Goal: Information Seeking & Learning: Learn about a topic

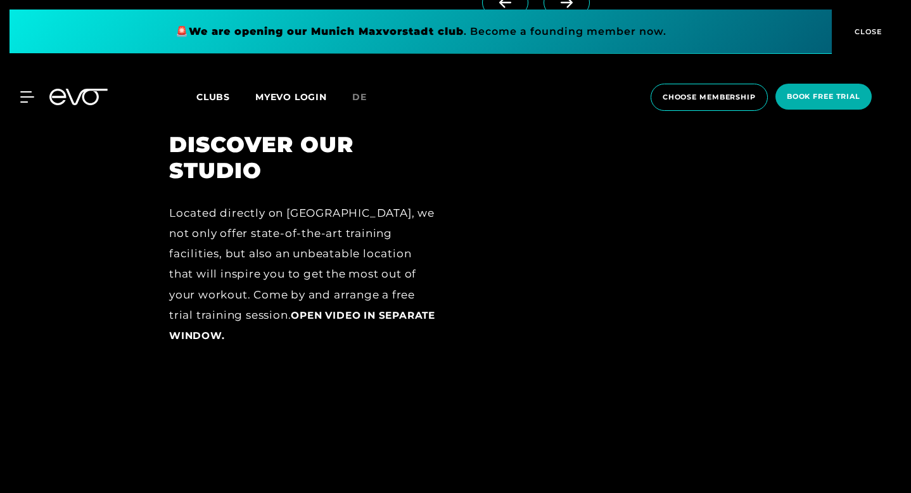
scroll to position [1641, 0]
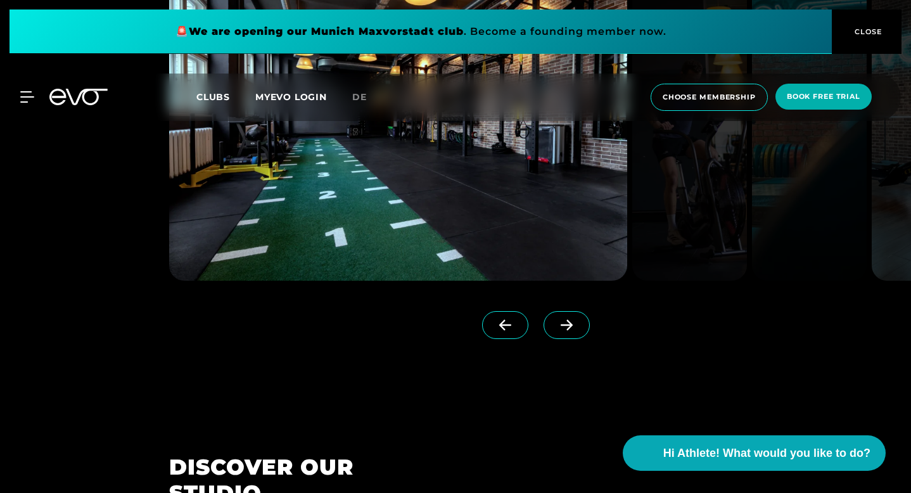
scroll to position [1280, 0]
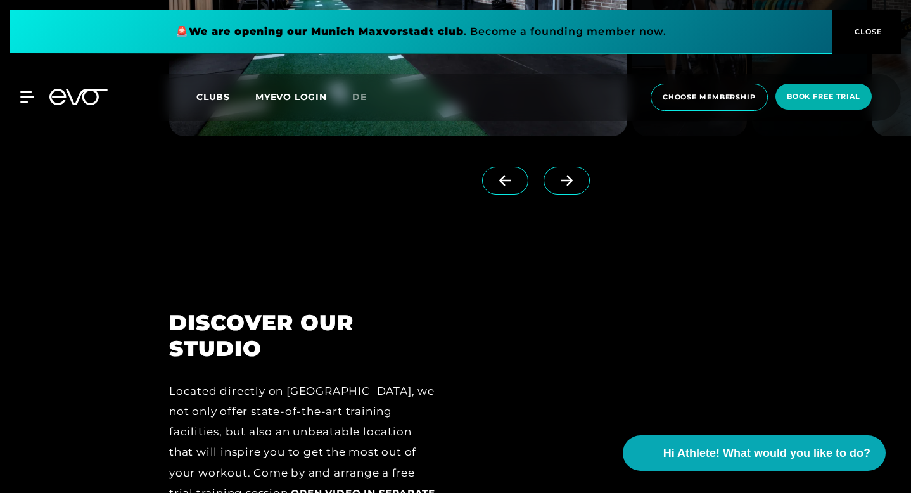
click at [572, 186] on icon at bounding box center [566, 180] width 22 height 11
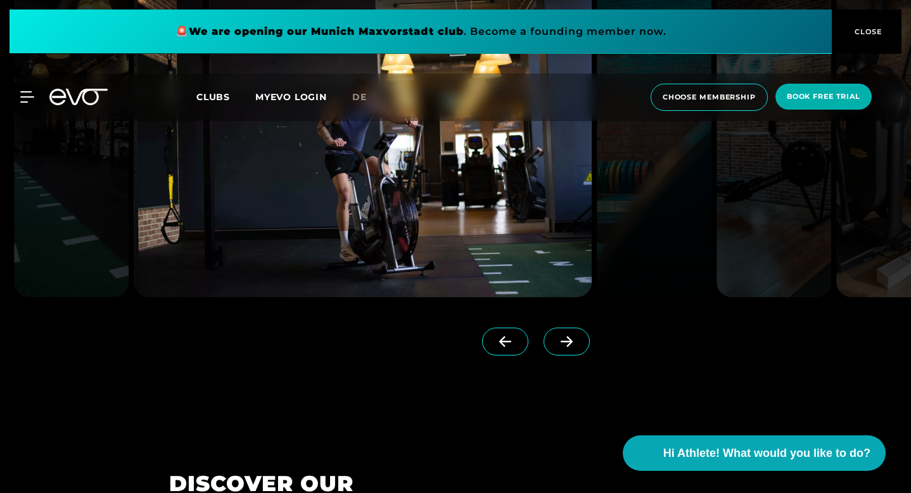
scroll to position [1154, 0]
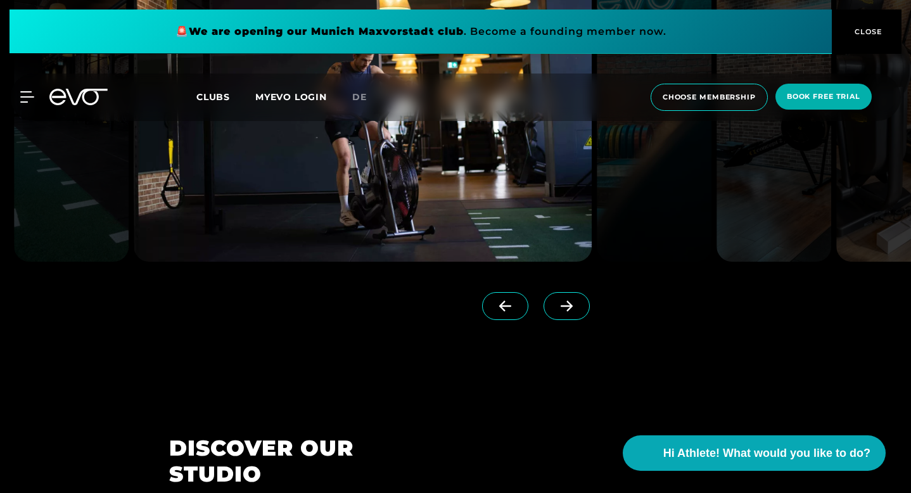
click at [577, 320] on span at bounding box center [566, 306] width 46 height 28
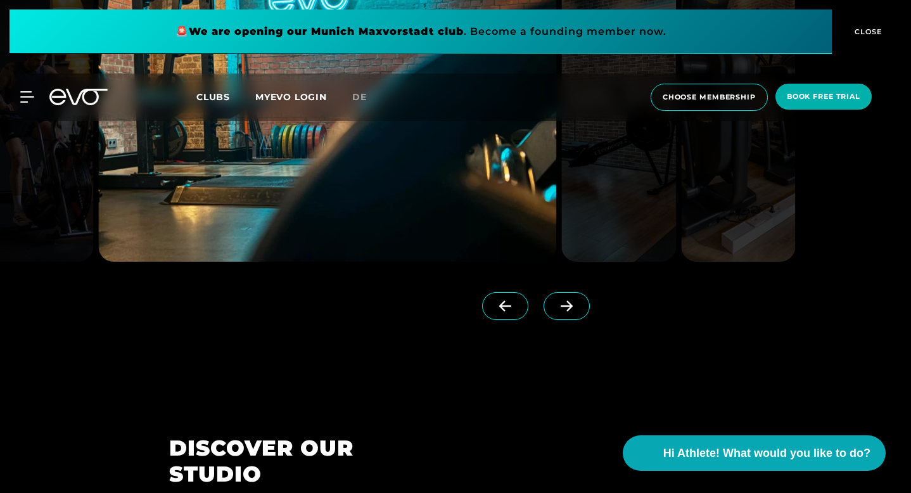
click at [577, 320] on span at bounding box center [566, 306] width 46 height 28
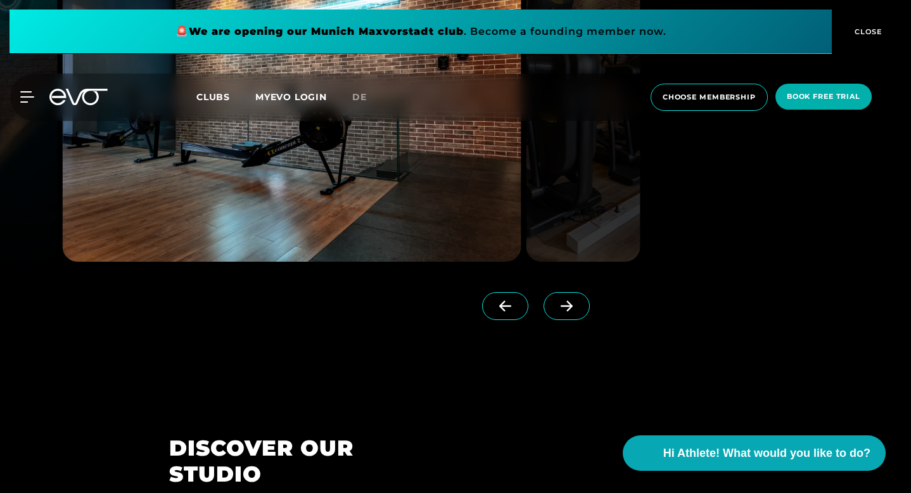
click at [577, 320] on span at bounding box center [566, 306] width 46 height 28
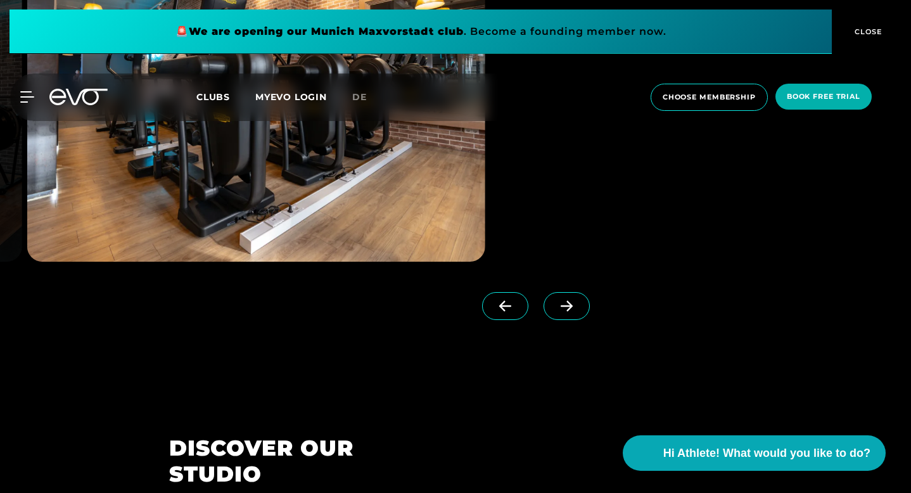
click at [577, 320] on span at bounding box center [566, 306] width 46 height 28
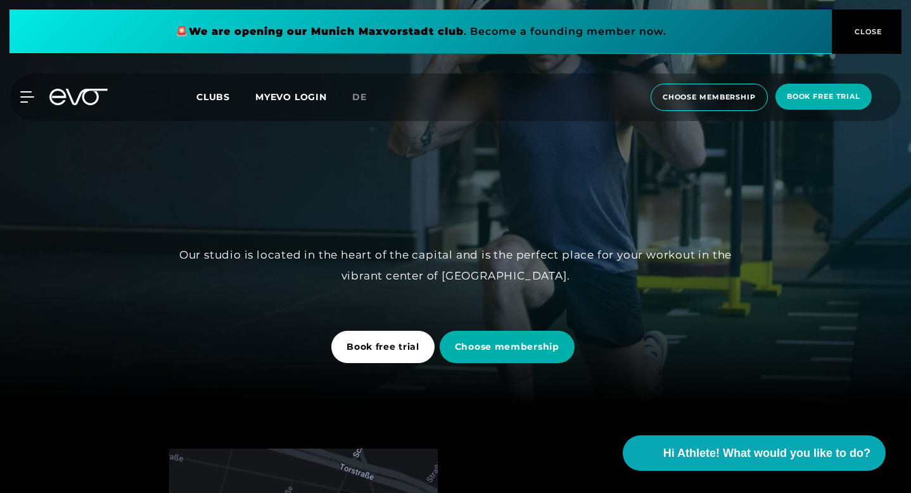
scroll to position [0, 0]
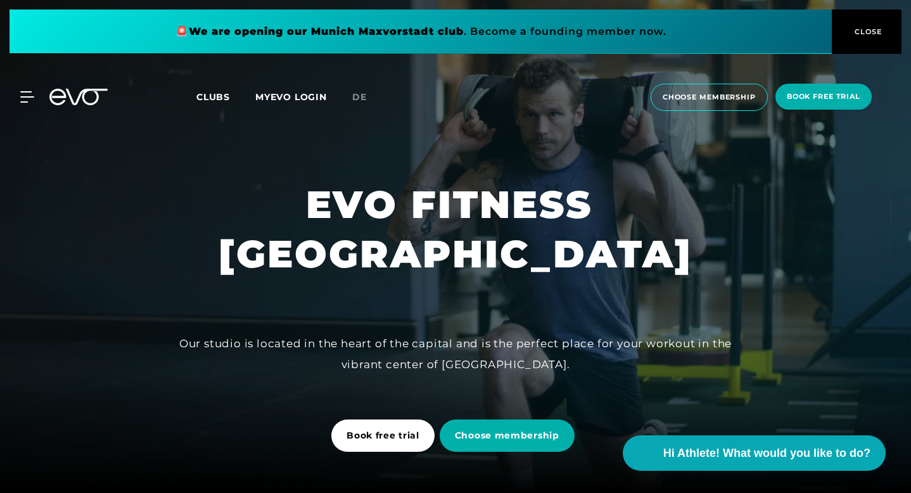
click at [224, 94] on span "Clubs" at bounding box center [213, 96] width 34 height 11
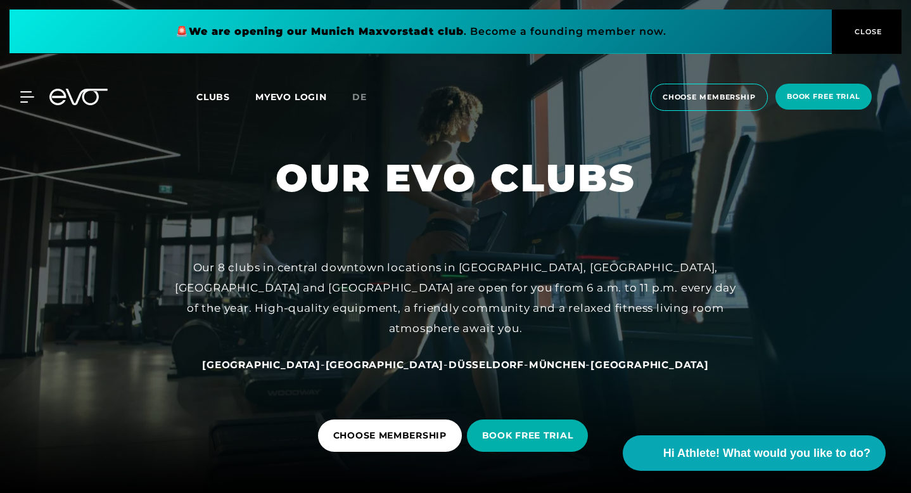
click at [381, 362] on span "[GEOGRAPHIC_DATA]" at bounding box center [385, 364] width 118 height 12
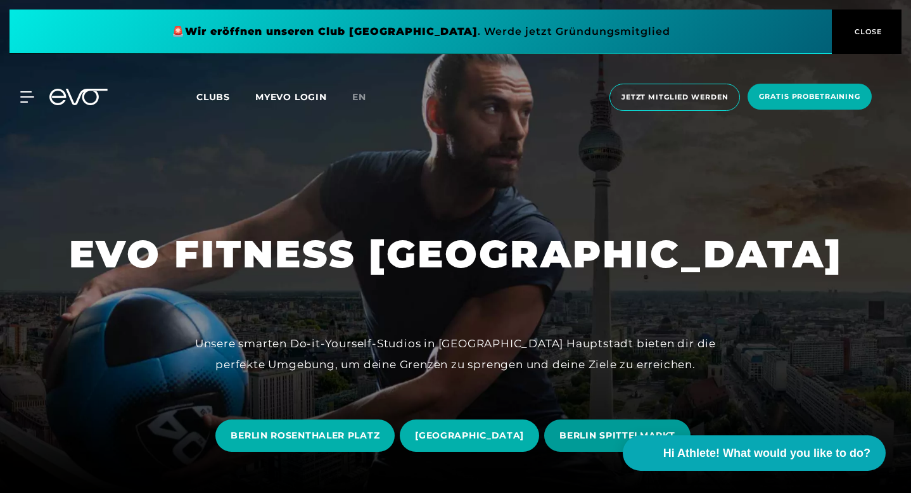
click at [544, 443] on span "BERLIN SPITTELMARKT" at bounding box center [617, 435] width 146 height 32
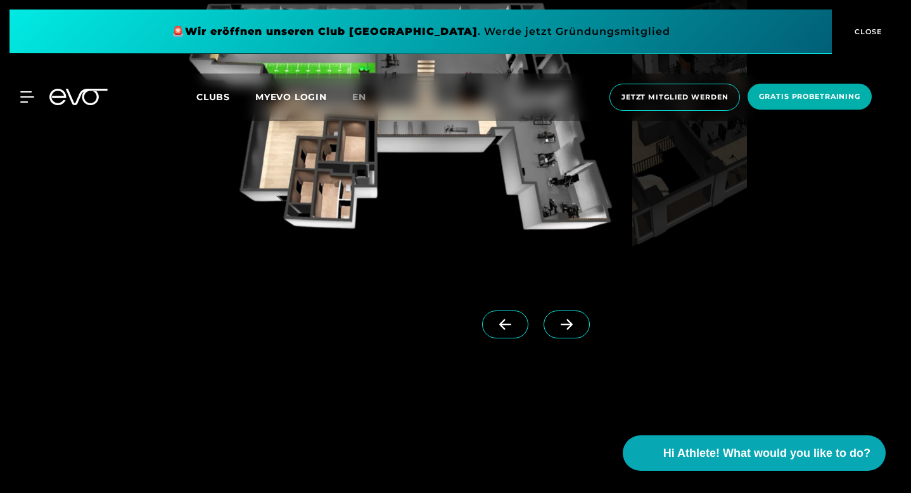
scroll to position [1179, 0]
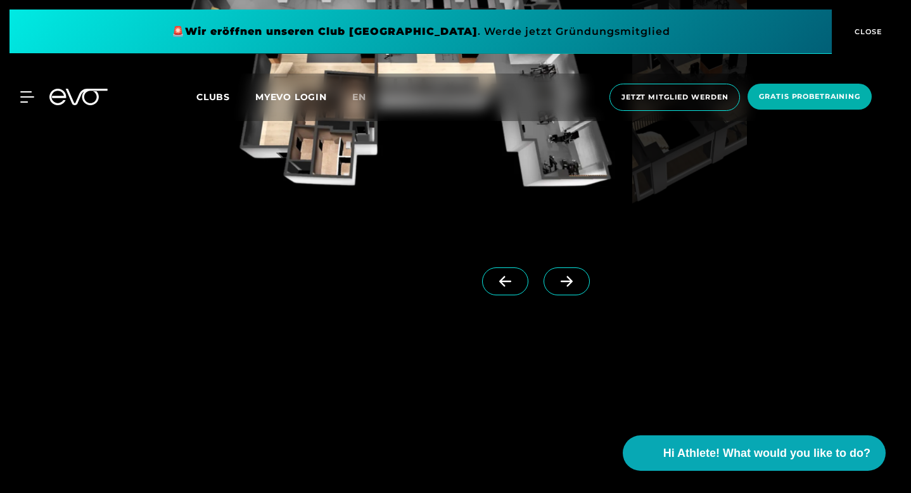
click at [574, 287] on icon at bounding box center [566, 280] width 22 height 11
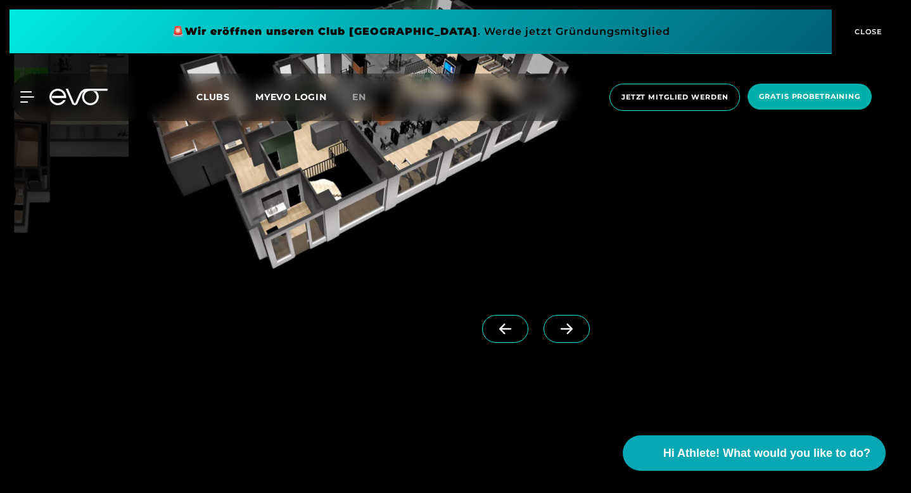
scroll to position [1132, 0]
click at [568, 334] on icon at bounding box center [566, 327] width 22 height 11
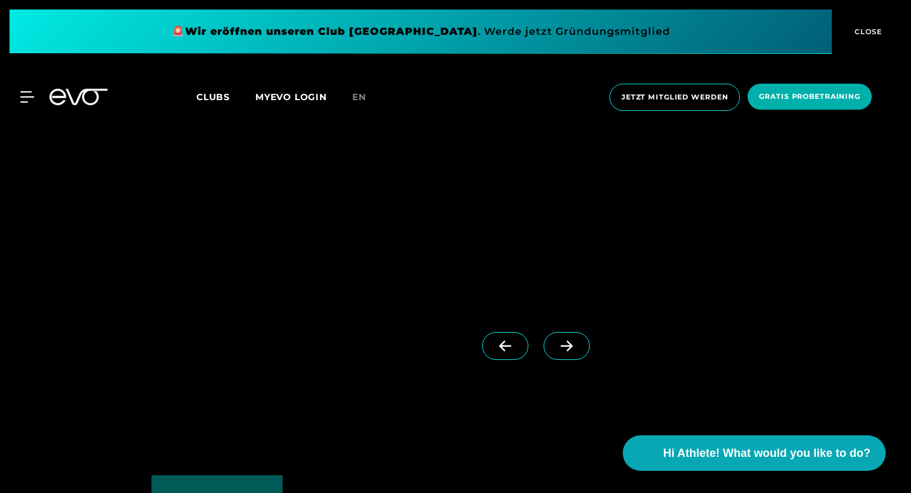
scroll to position [3016, 0]
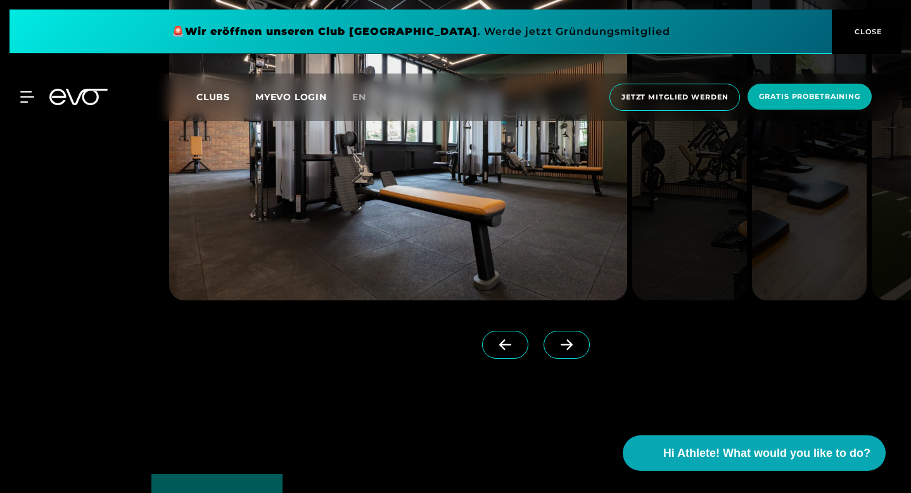
click at [572, 350] on icon at bounding box center [566, 344] width 12 height 11
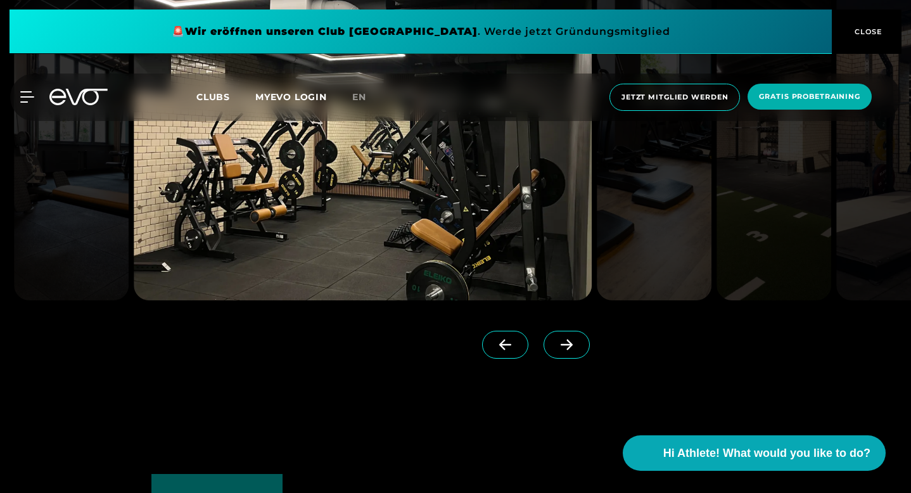
click at [572, 350] on icon at bounding box center [566, 344] width 12 height 11
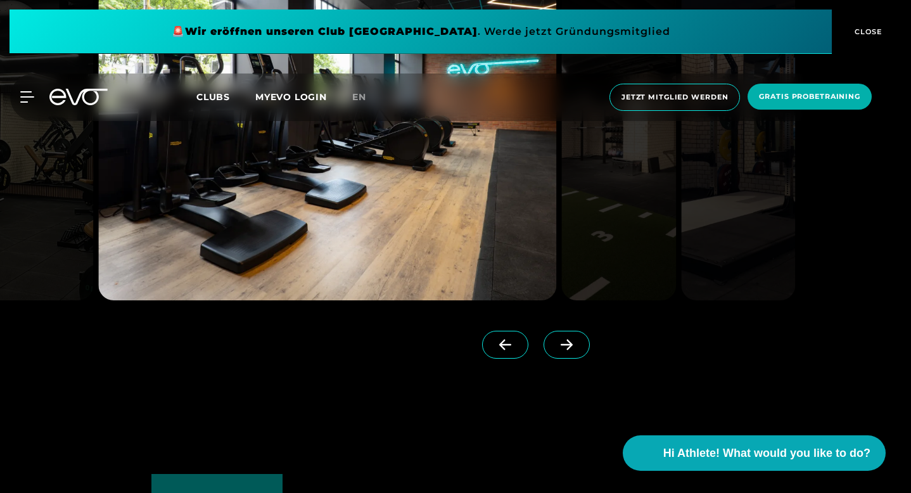
click at [572, 350] on icon at bounding box center [566, 344] width 12 height 11
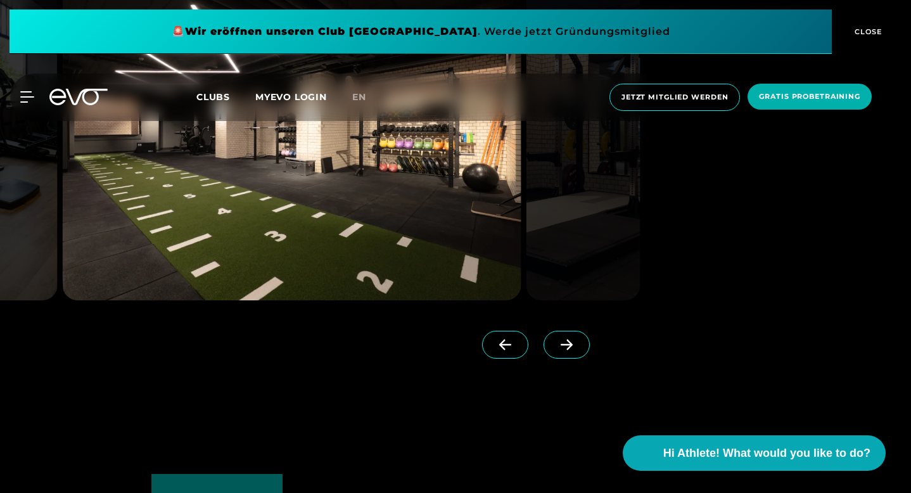
click at [572, 350] on icon at bounding box center [566, 344] width 12 height 11
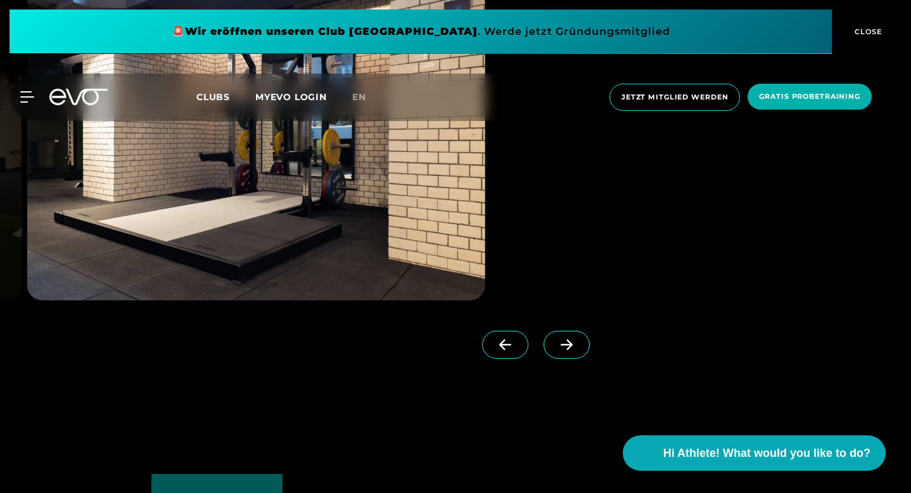
click at [572, 350] on icon at bounding box center [566, 344] width 12 height 11
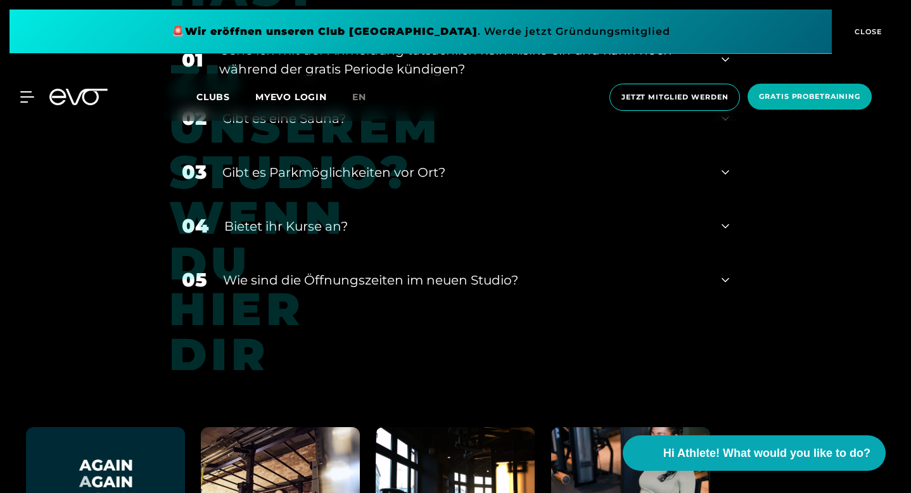
scroll to position [4791, 0]
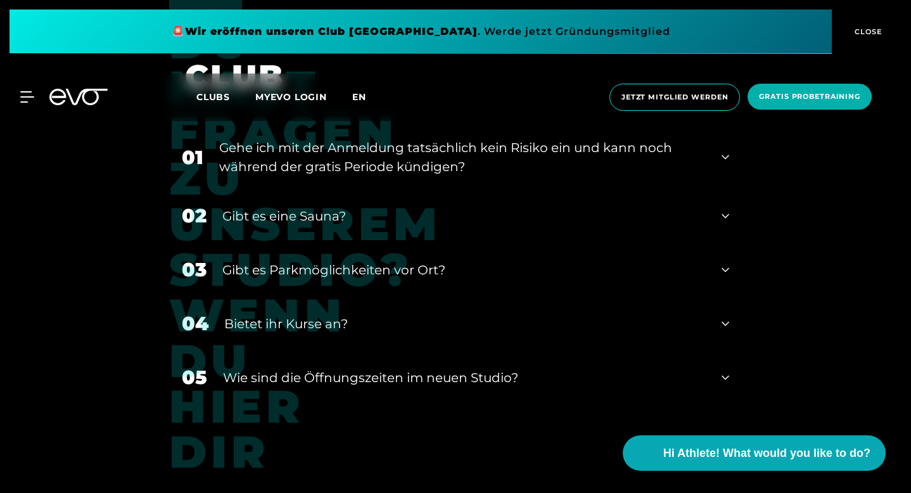
click at [357, 99] on span "en" at bounding box center [359, 96] width 14 height 11
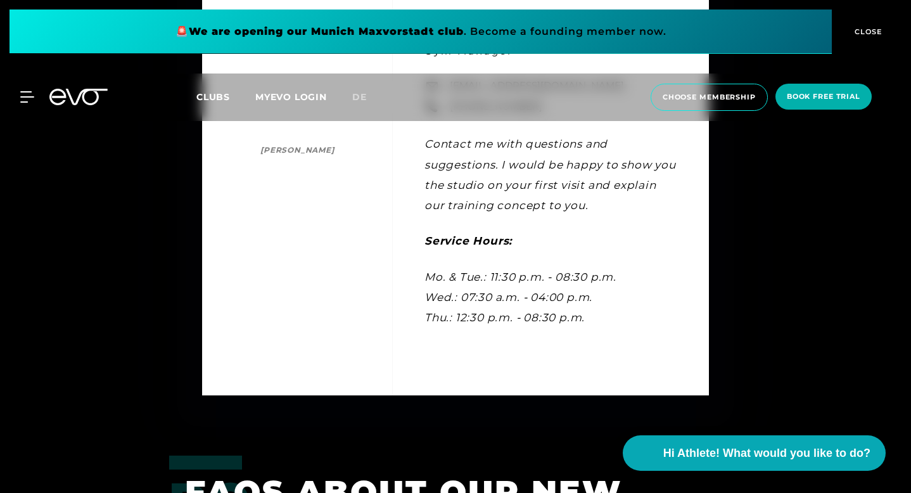
scroll to position [4769, 0]
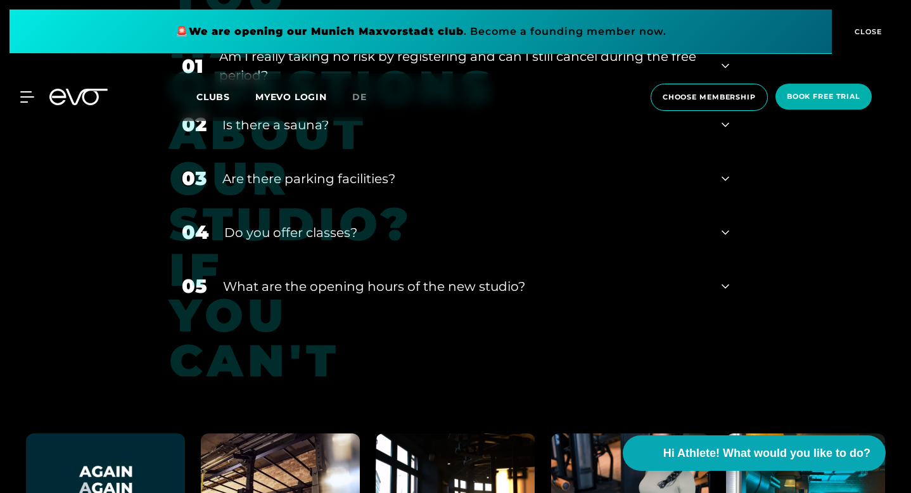
click at [197, 151] on div "02 Is there a sauna?" at bounding box center [455, 125] width 572 height 54
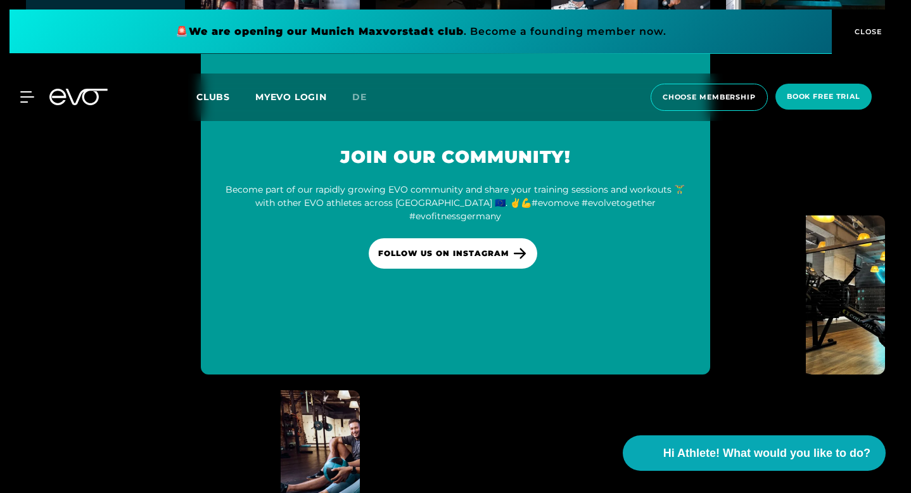
scroll to position [5670, 0]
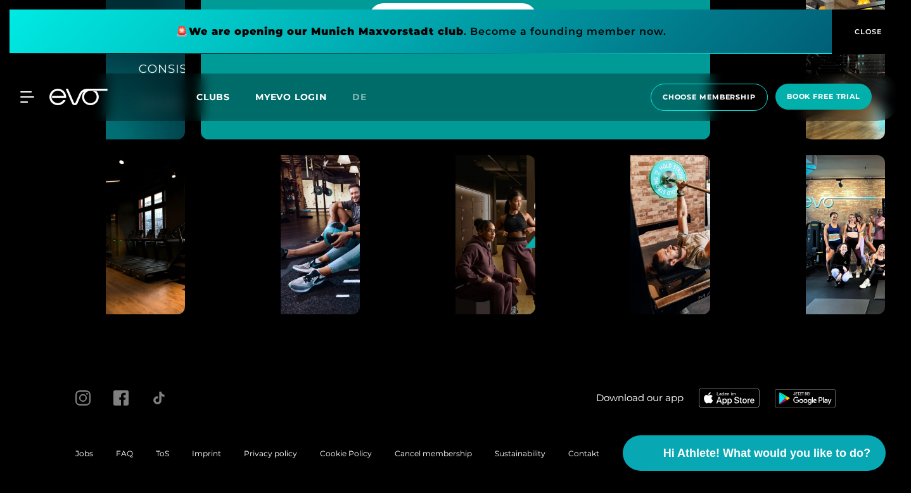
click at [121, 452] on span "FAQ" at bounding box center [124, 452] width 17 height 9
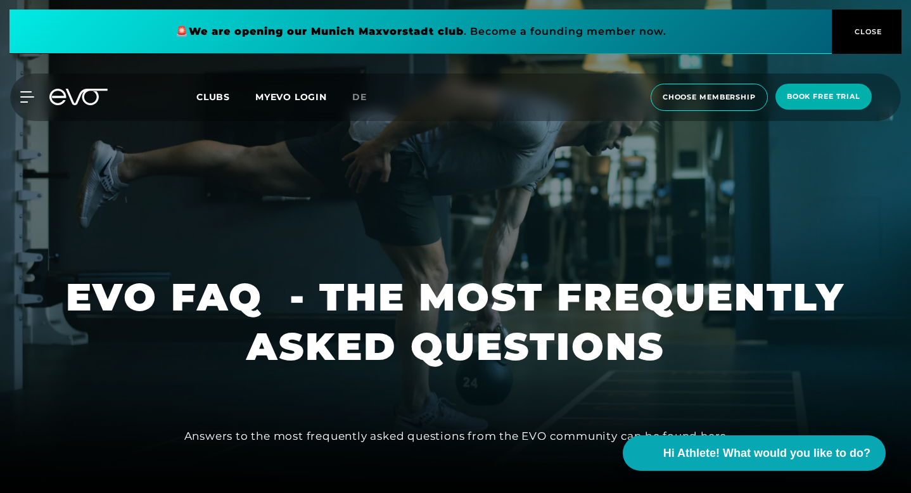
scroll to position [284, 0]
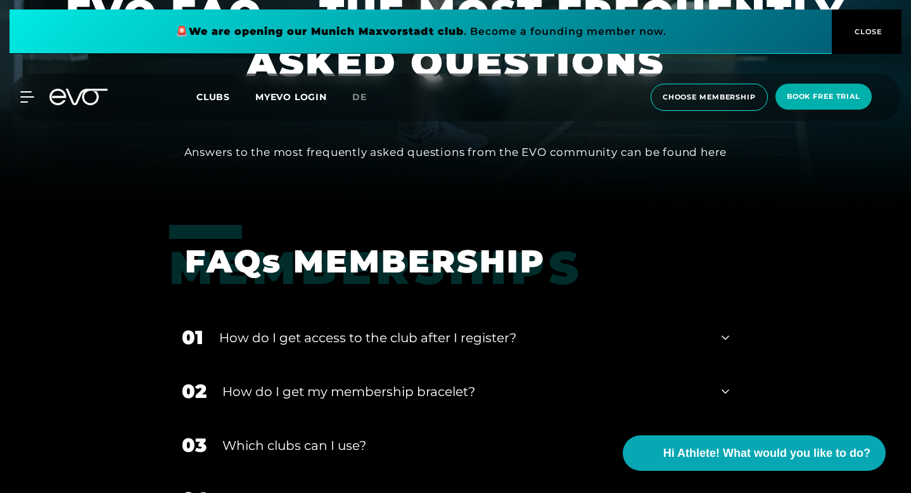
click at [222, 339] on div "How do I get access to the club after I register?" at bounding box center [462, 337] width 486 height 19
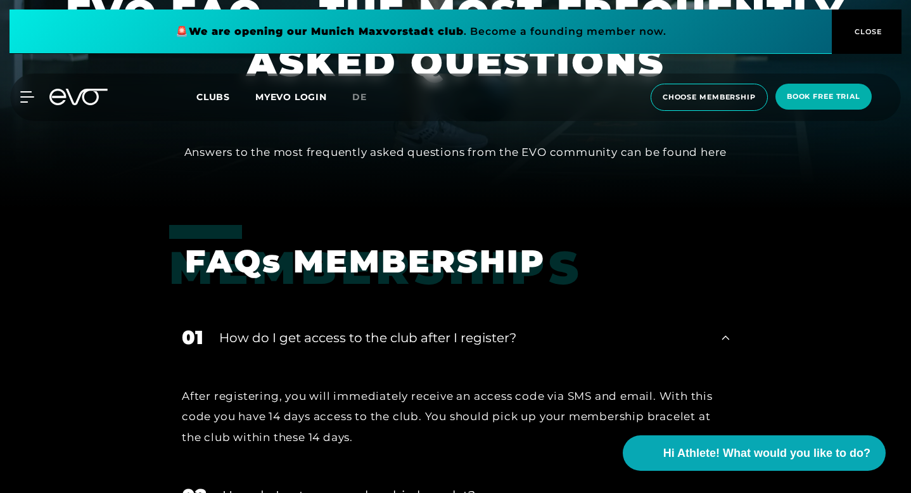
click at [222, 339] on div "How do I get access to the club after I register?" at bounding box center [462, 337] width 486 height 19
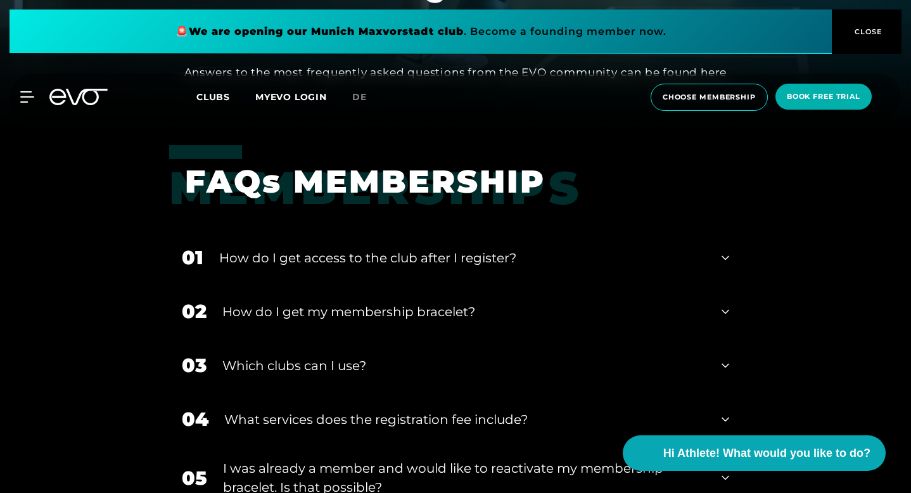
scroll to position [404, 0]
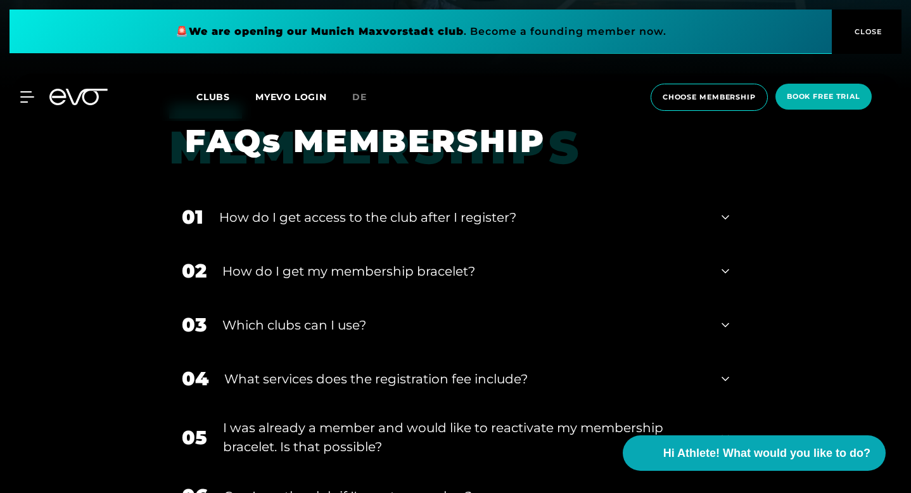
click at [222, 328] on div "Which clubs can I use?" at bounding box center [463, 324] width 483 height 19
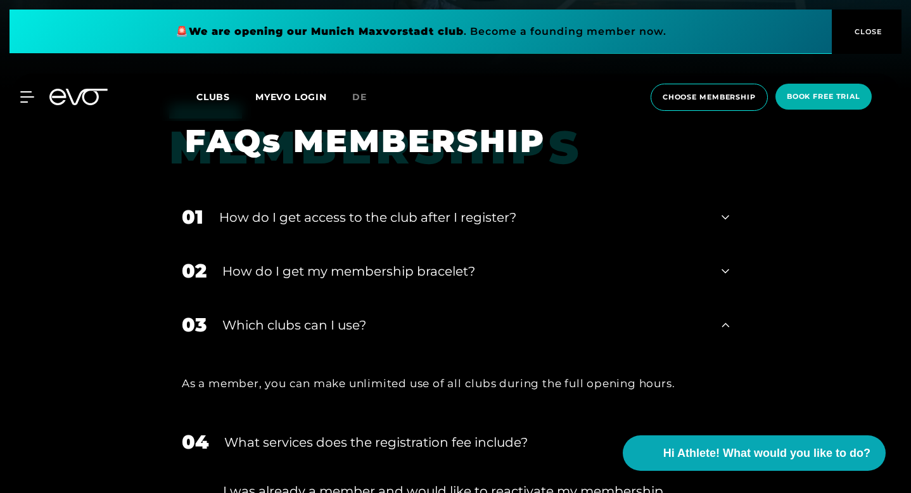
click at [186, 383] on div "As a member, you can make unlimited use of all clubs during the full opening ho…" at bounding box center [455, 383] width 547 height 20
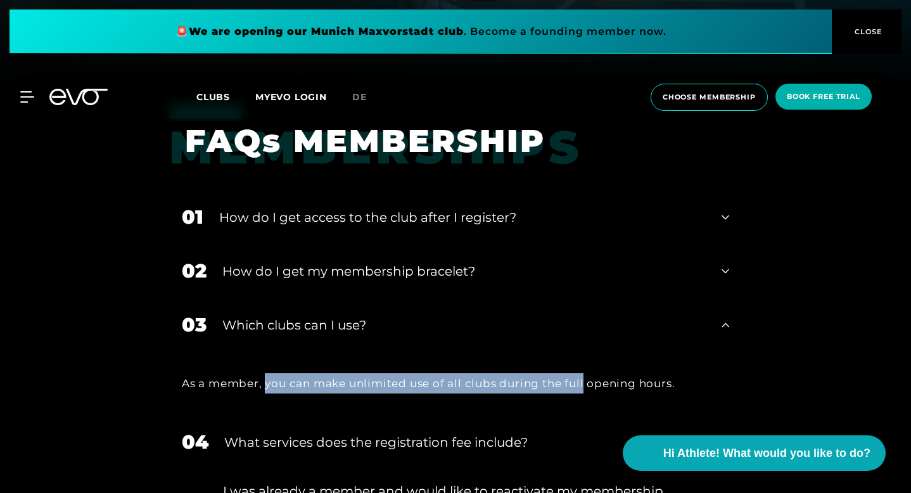
drag, startPoint x: 186, startPoint y: 383, endPoint x: 490, endPoint y: 383, distance: 303.3
click at [490, 383] on div "As a member, you can make unlimited use of all clubs during the full opening ho…" at bounding box center [455, 383] width 547 height 20
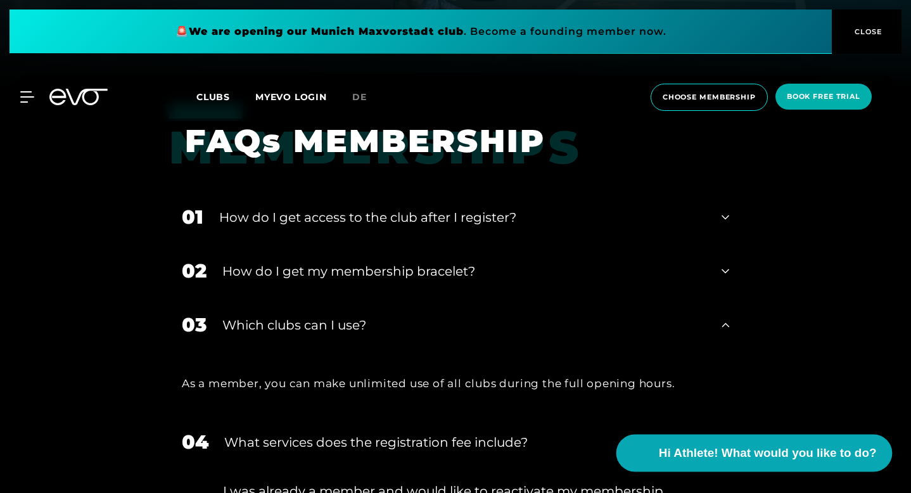
click at [823, 457] on span "Hi Athlete! What would you like to do?" at bounding box center [767, 453] width 218 height 18
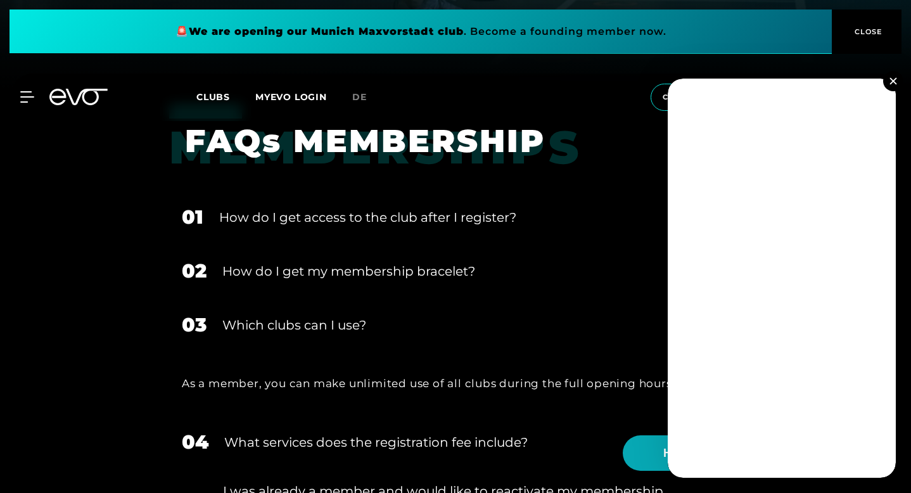
click at [889, 84] on button at bounding box center [893, 81] width 20 height 20
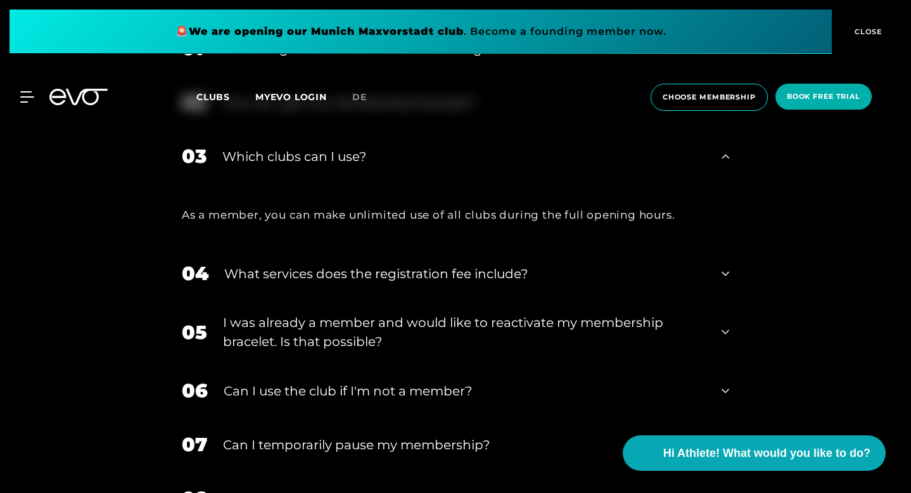
scroll to position [595, 0]
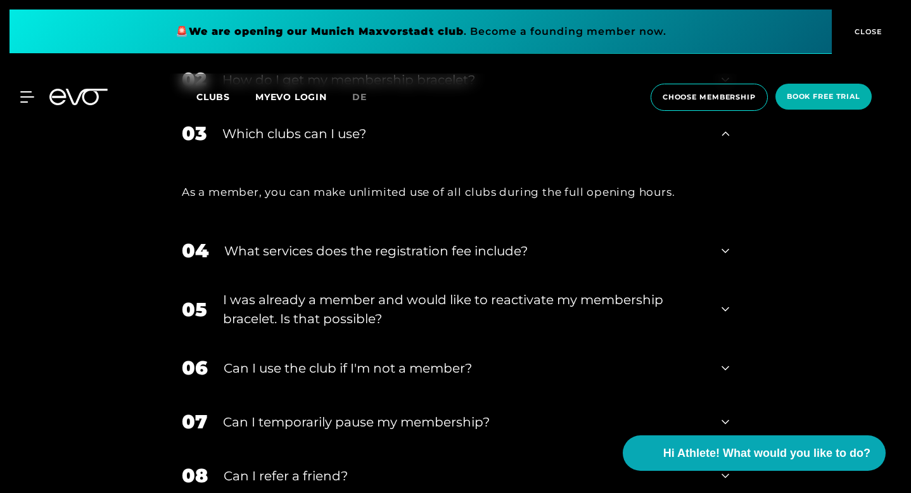
click at [338, 374] on div "06 Can I use the club if I'm not a member?" at bounding box center [455, 368] width 572 height 54
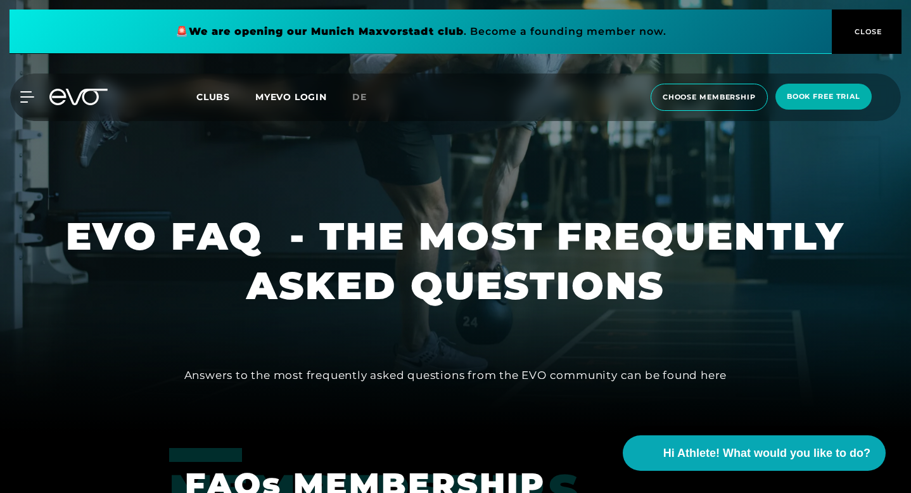
scroll to position [0, 0]
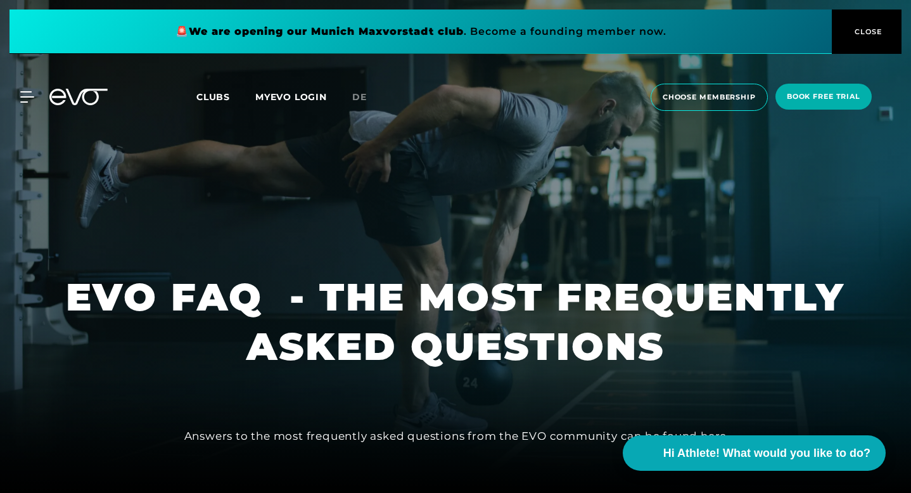
click at [210, 94] on span "Clubs" at bounding box center [213, 96] width 34 height 11
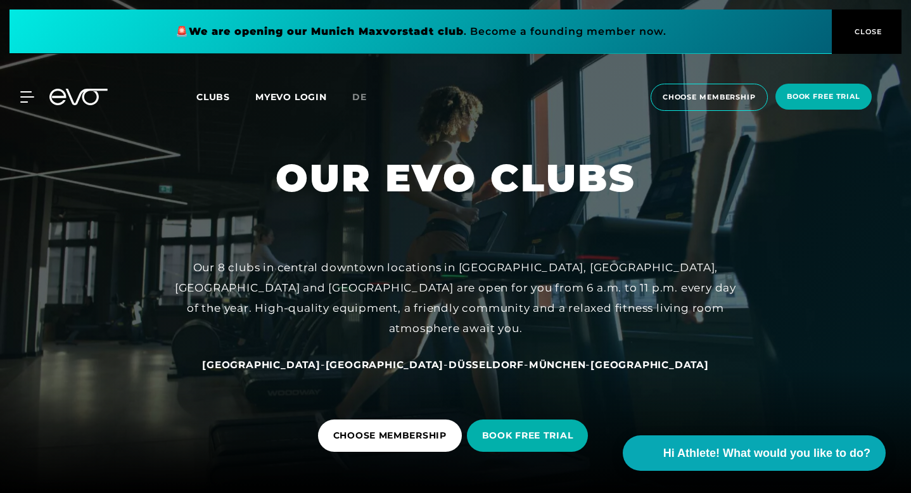
click at [377, 352] on div "Our 8 clubs in central downtown locations in [GEOGRAPHIC_DATA], [GEOGRAPHIC_DAT…" at bounding box center [455, 315] width 570 height 117
click at [377, 359] on span "[GEOGRAPHIC_DATA]" at bounding box center [385, 364] width 118 height 12
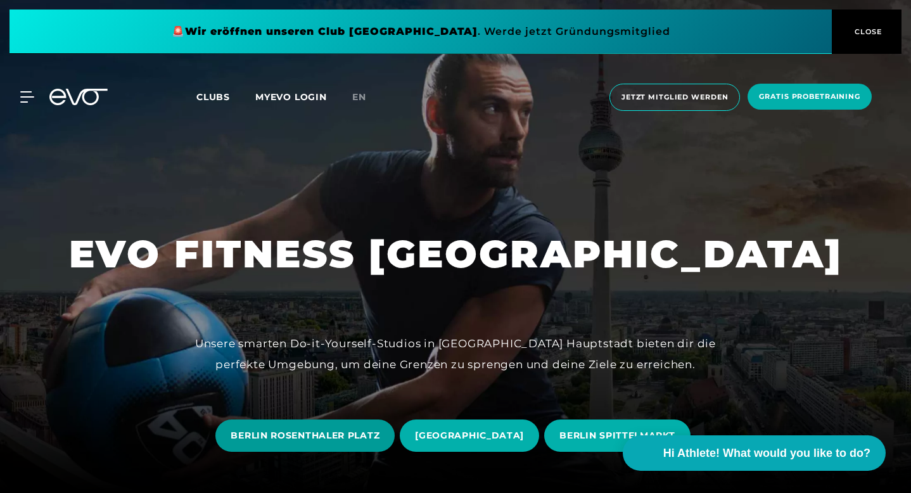
click at [395, 419] on span "BERLIN ROSENTHALER PLATZ" at bounding box center [304, 435] width 179 height 32
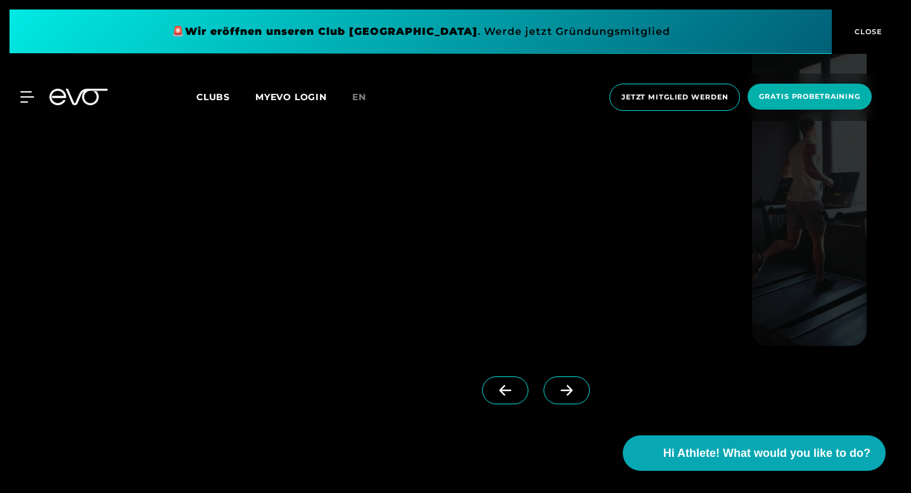
scroll to position [1152, 0]
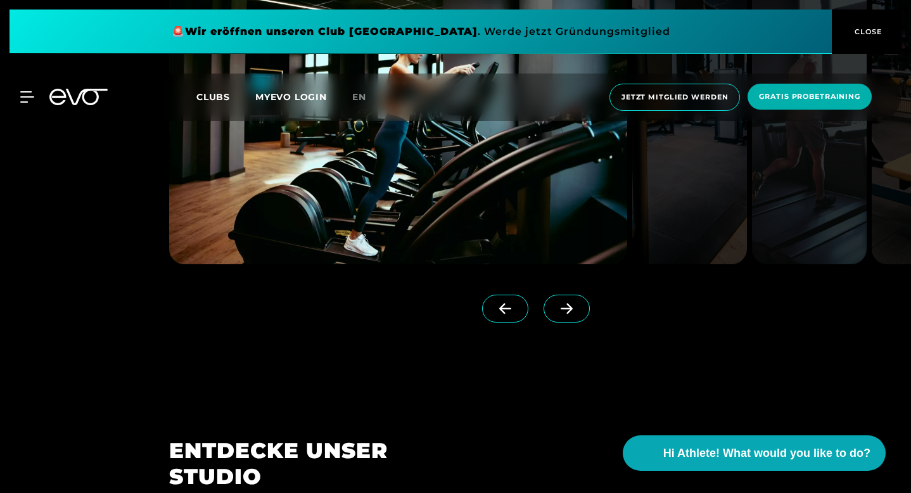
click at [578, 322] on span at bounding box center [566, 308] width 46 height 28
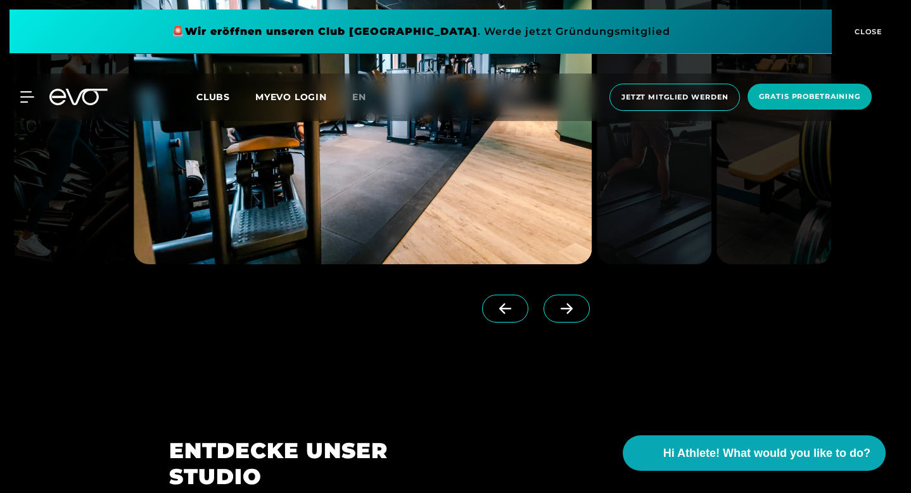
click at [578, 322] on span at bounding box center [566, 308] width 46 height 28
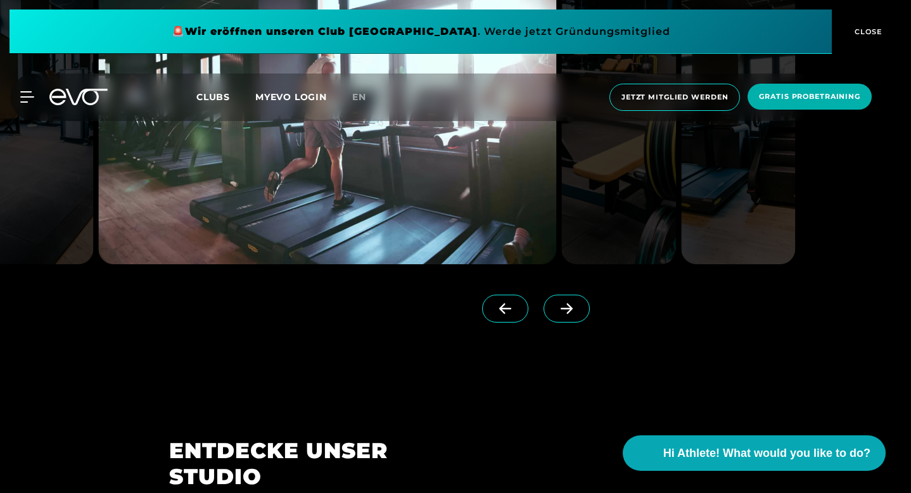
click at [578, 322] on span at bounding box center [566, 308] width 46 height 28
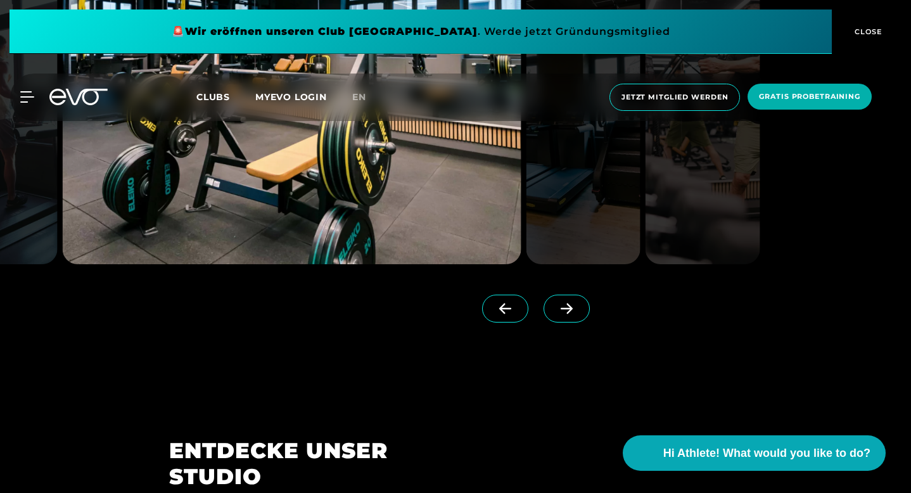
click at [578, 322] on span at bounding box center [566, 308] width 46 height 28
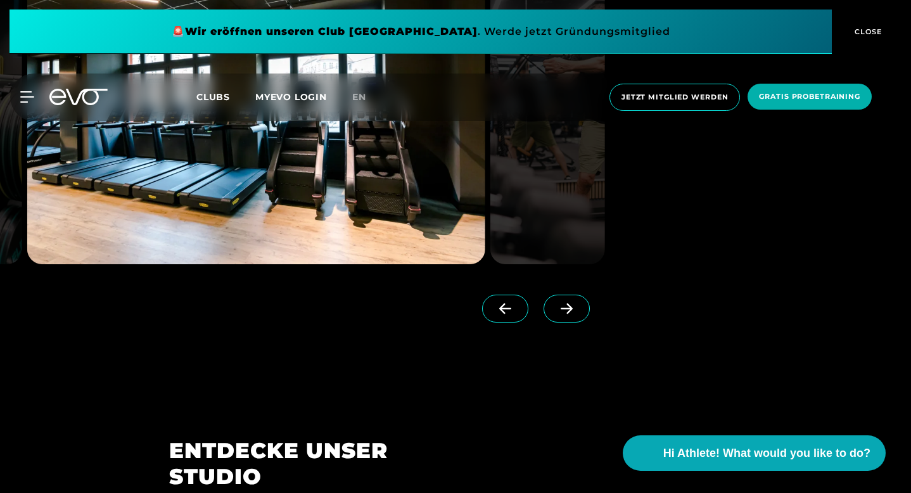
click at [579, 322] on span at bounding box center [566, 308] width 46 height 28
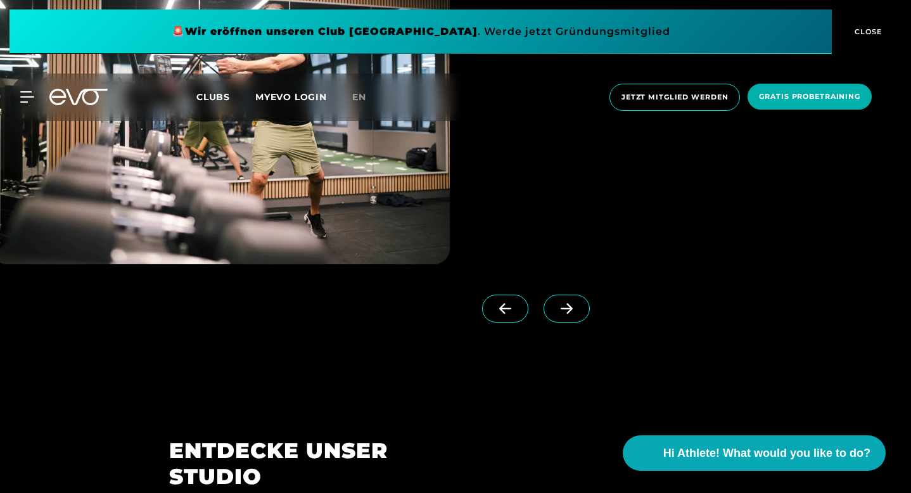
click at [579, 322] on span at bounding box center [566, 308] width 46 height 28
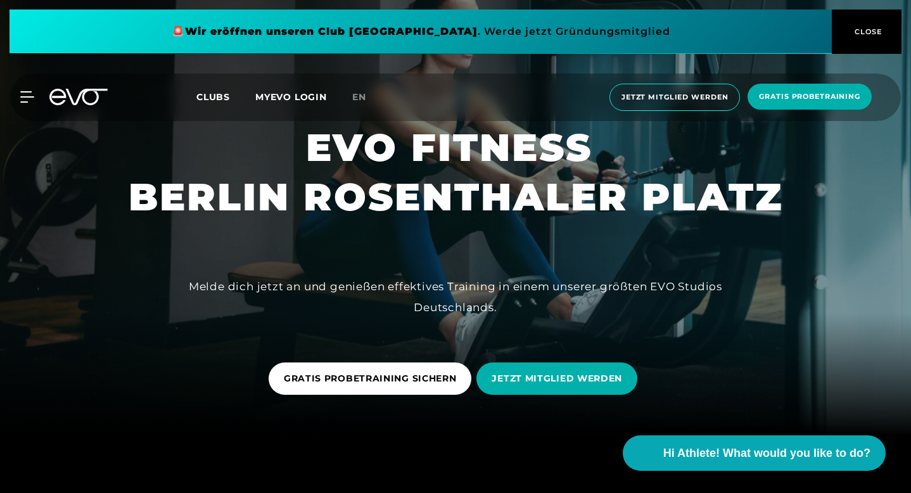
scroll to position [0, 0]
